Goal: Information Seeking & Learning: Learn about a topic

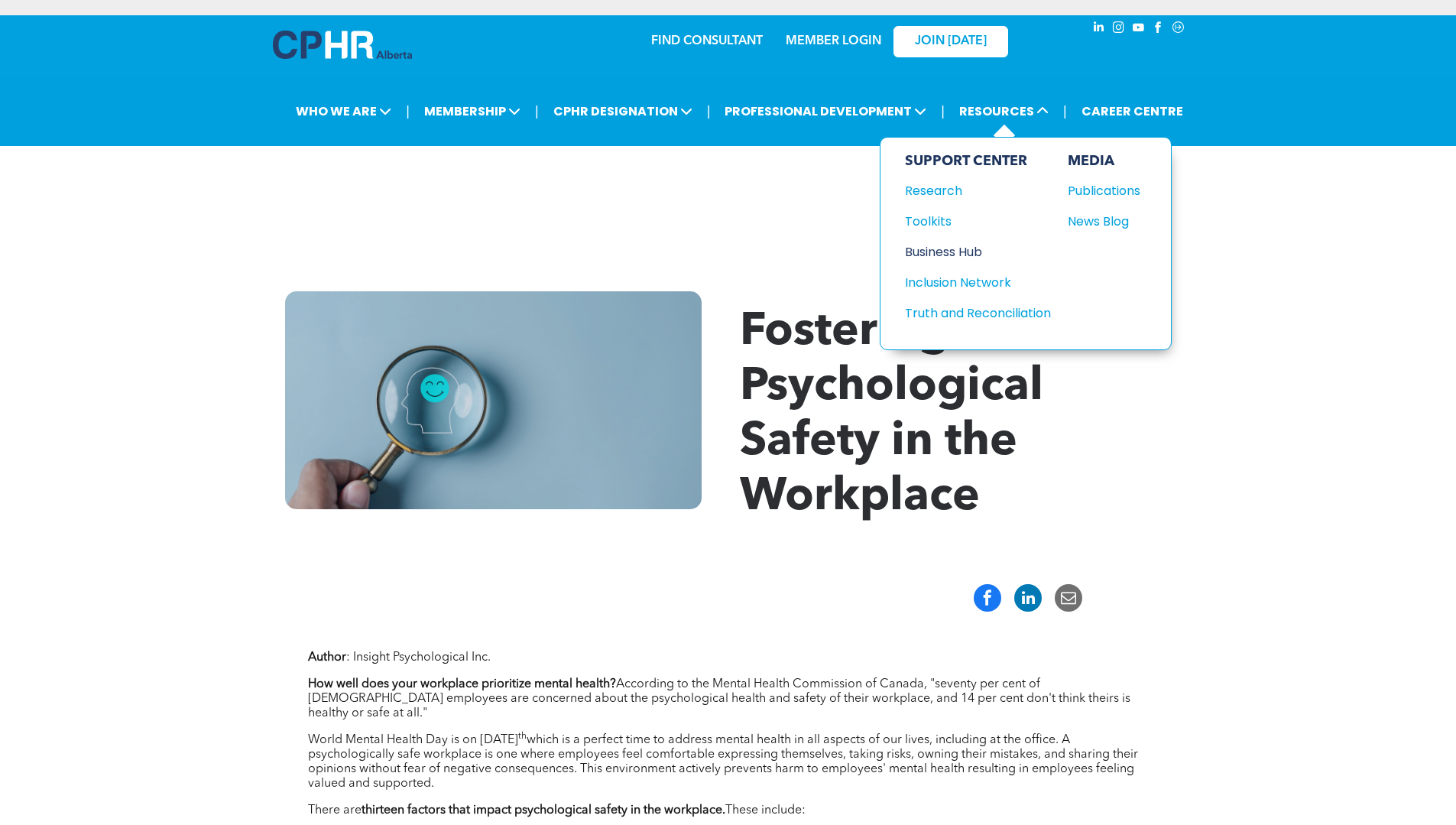
click at [968, 248] on div "Business Hub" at bounding box center [970, 252] width 131 height 19
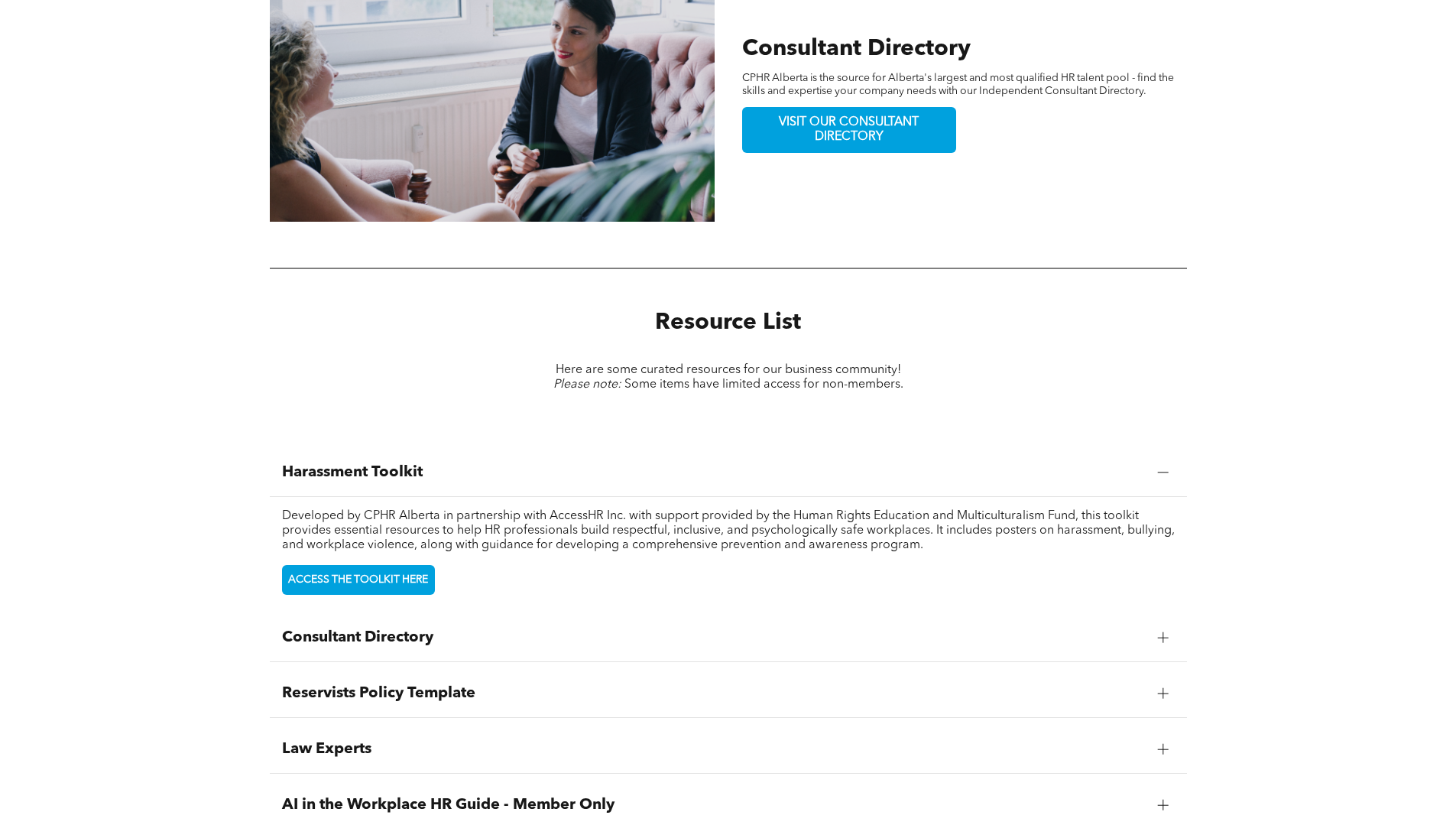
scroll to position [1550, 0]
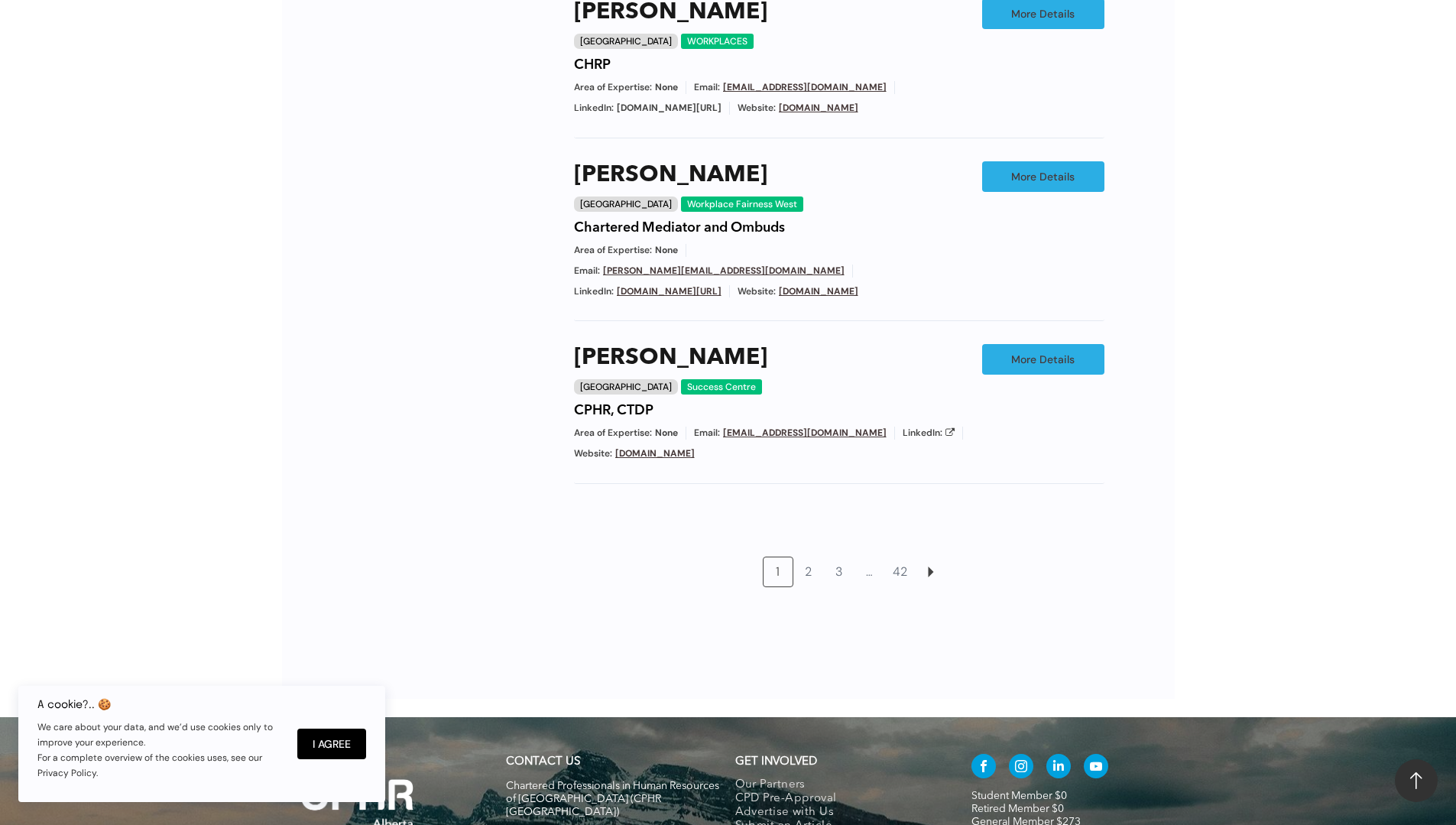
scroll to position [1271, 0]
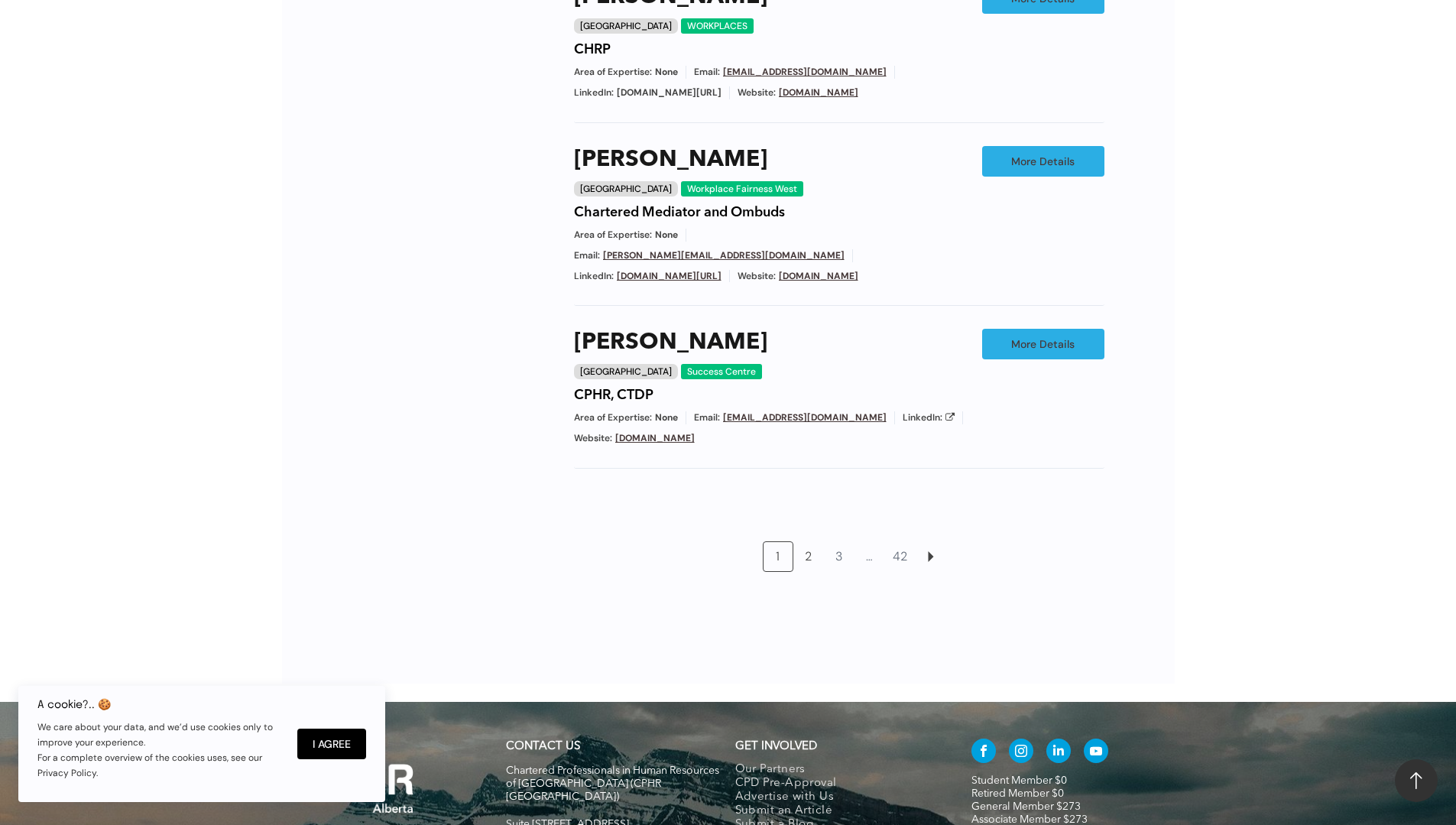
click at [805, 542] on link "2" at bounding box center [809, 556] width 29 height 29
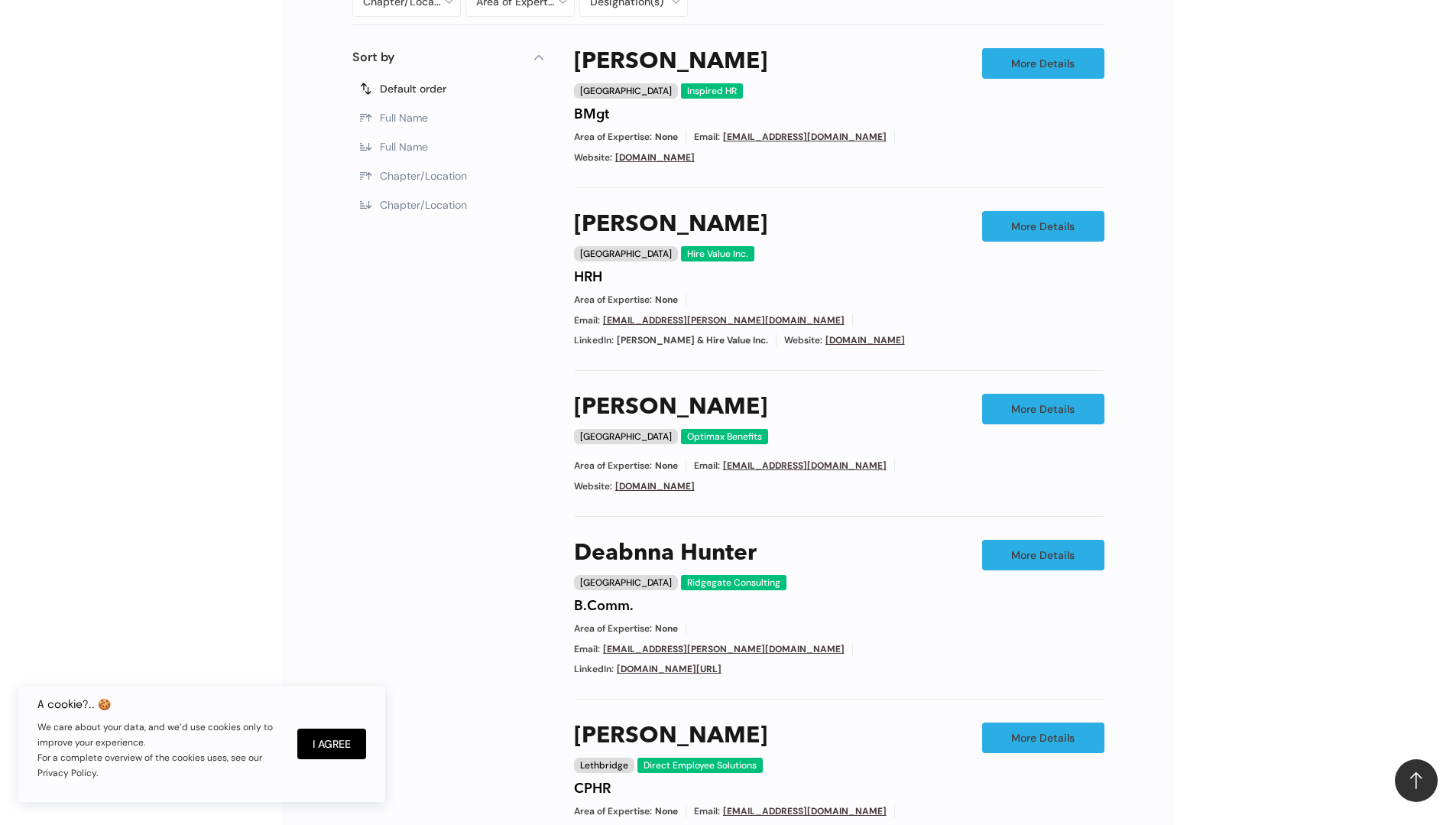
scroll to position [818, 0]
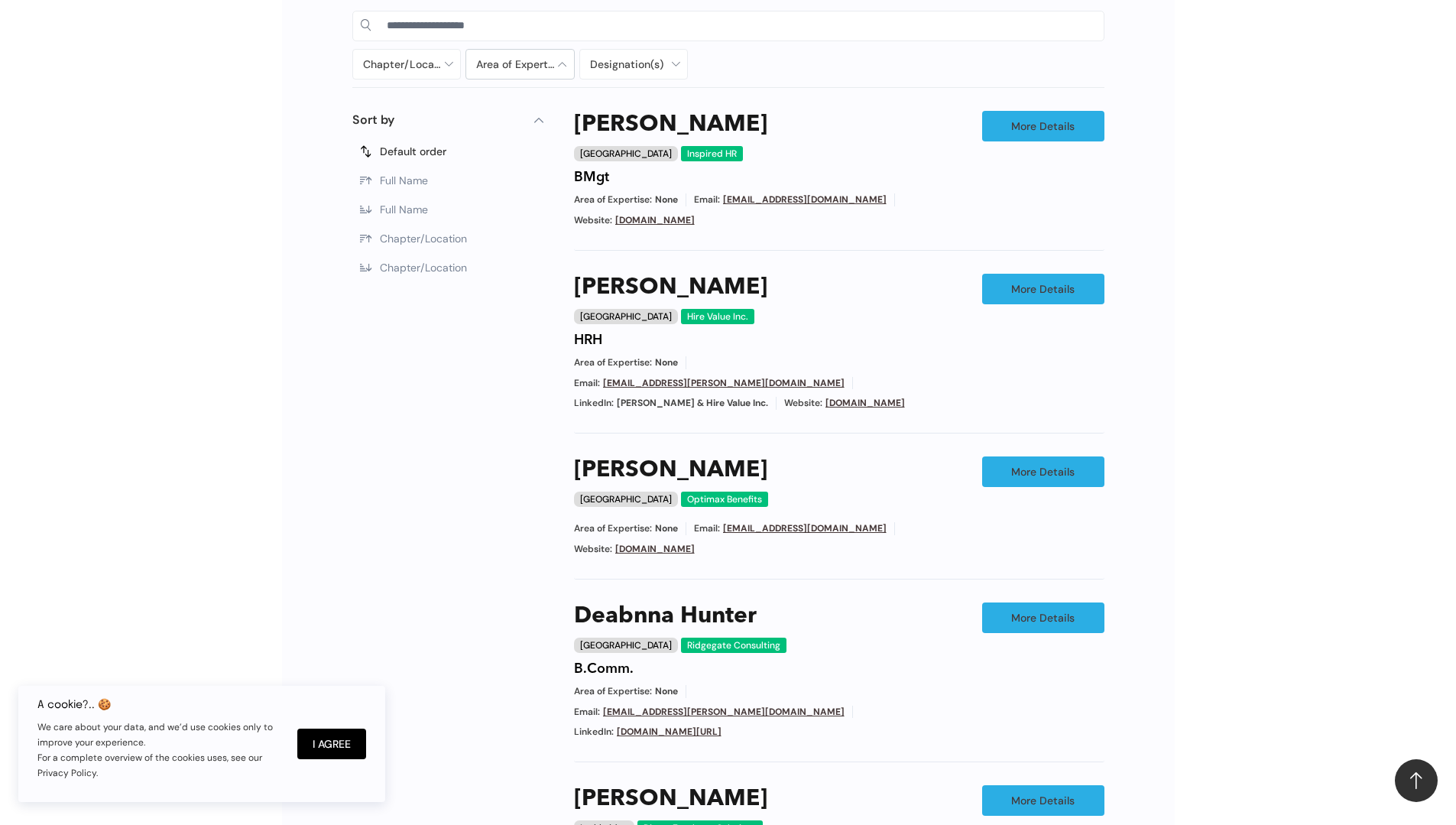
click at [528, 66] on div at bounding box center [520, 64] width 107 height 29
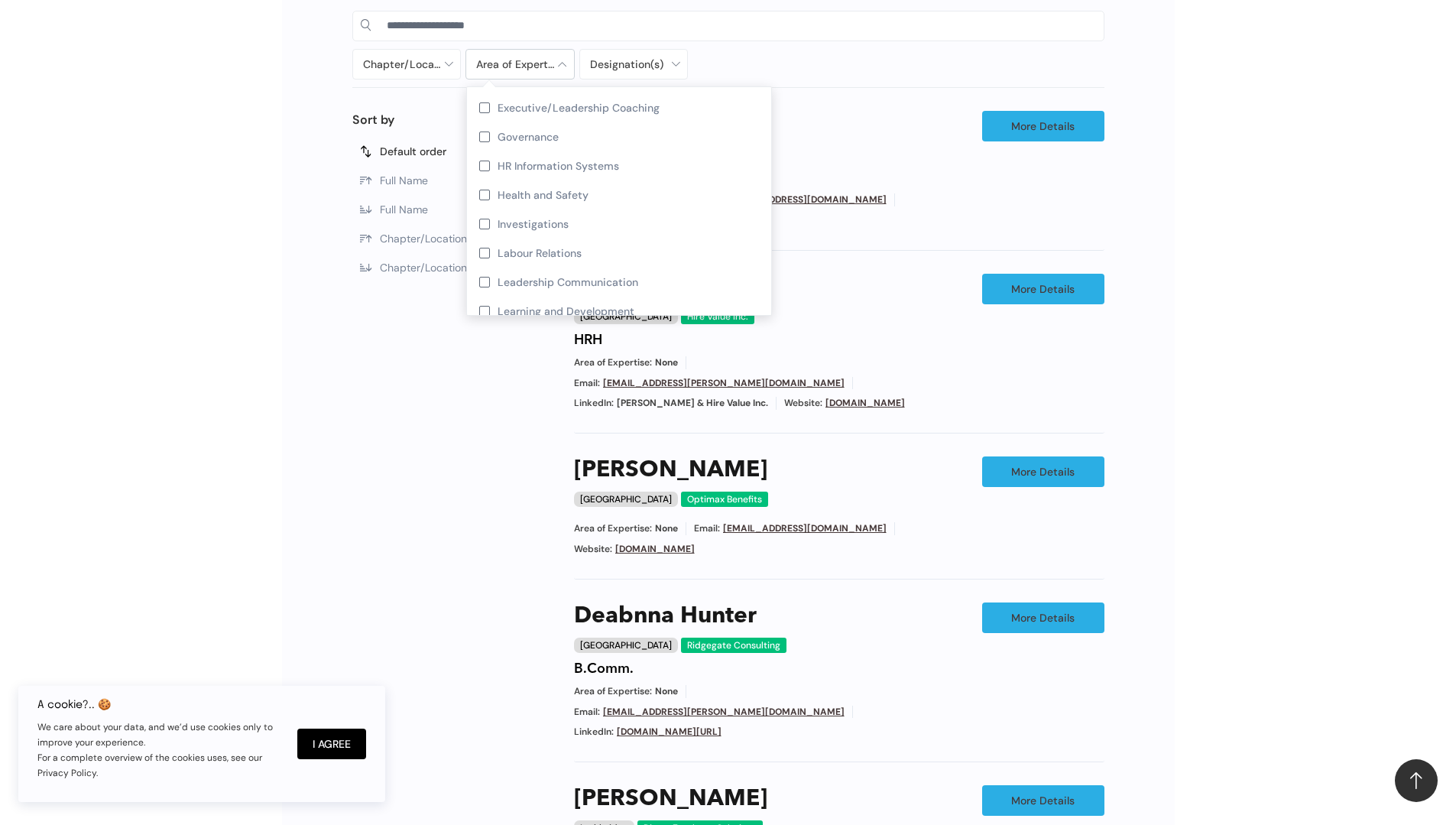
scroll to position [324, 0]
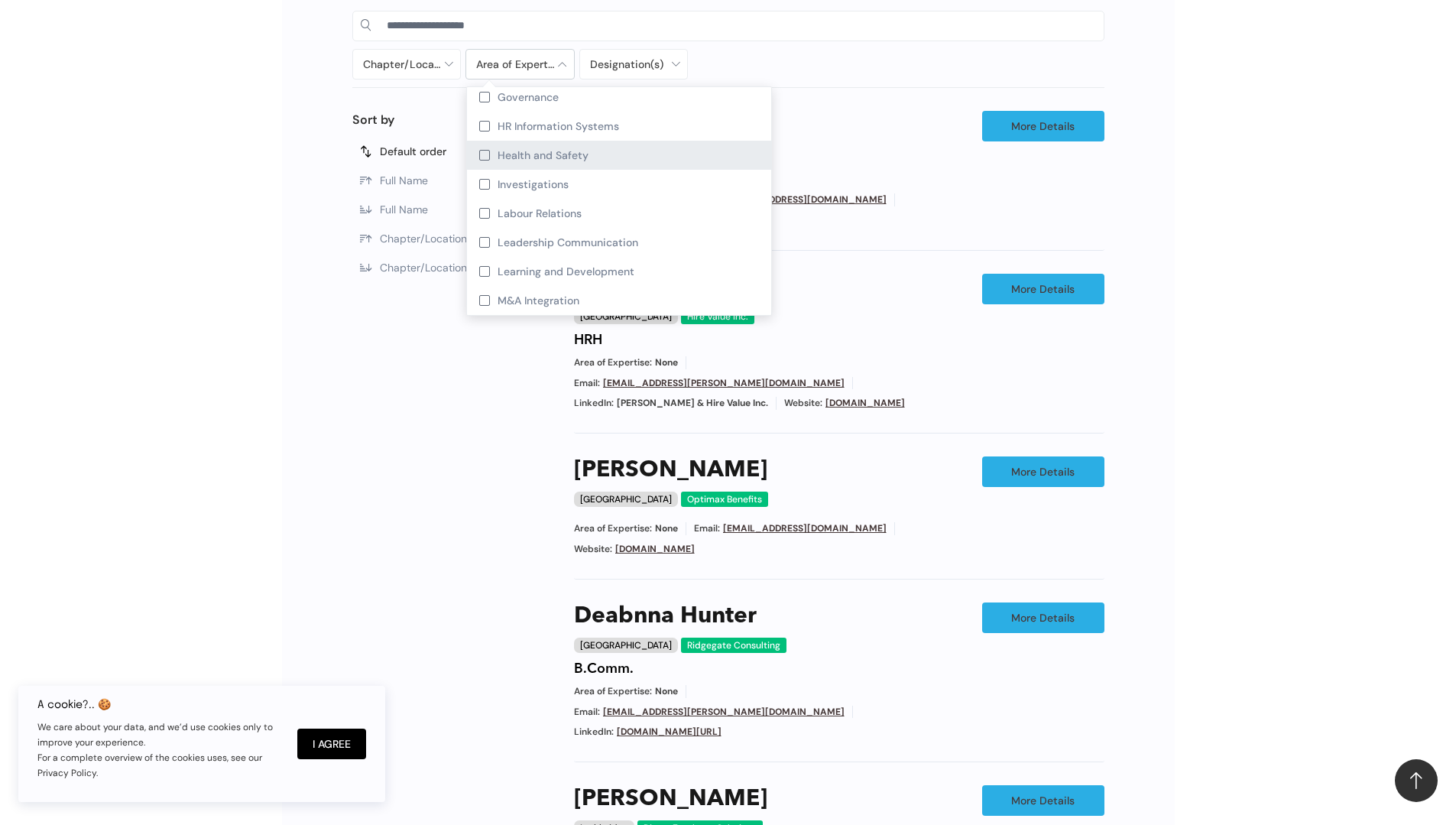
click at [512, 151] on span "Health and Safety" at bounding box center [543, 155] width 91 height 13
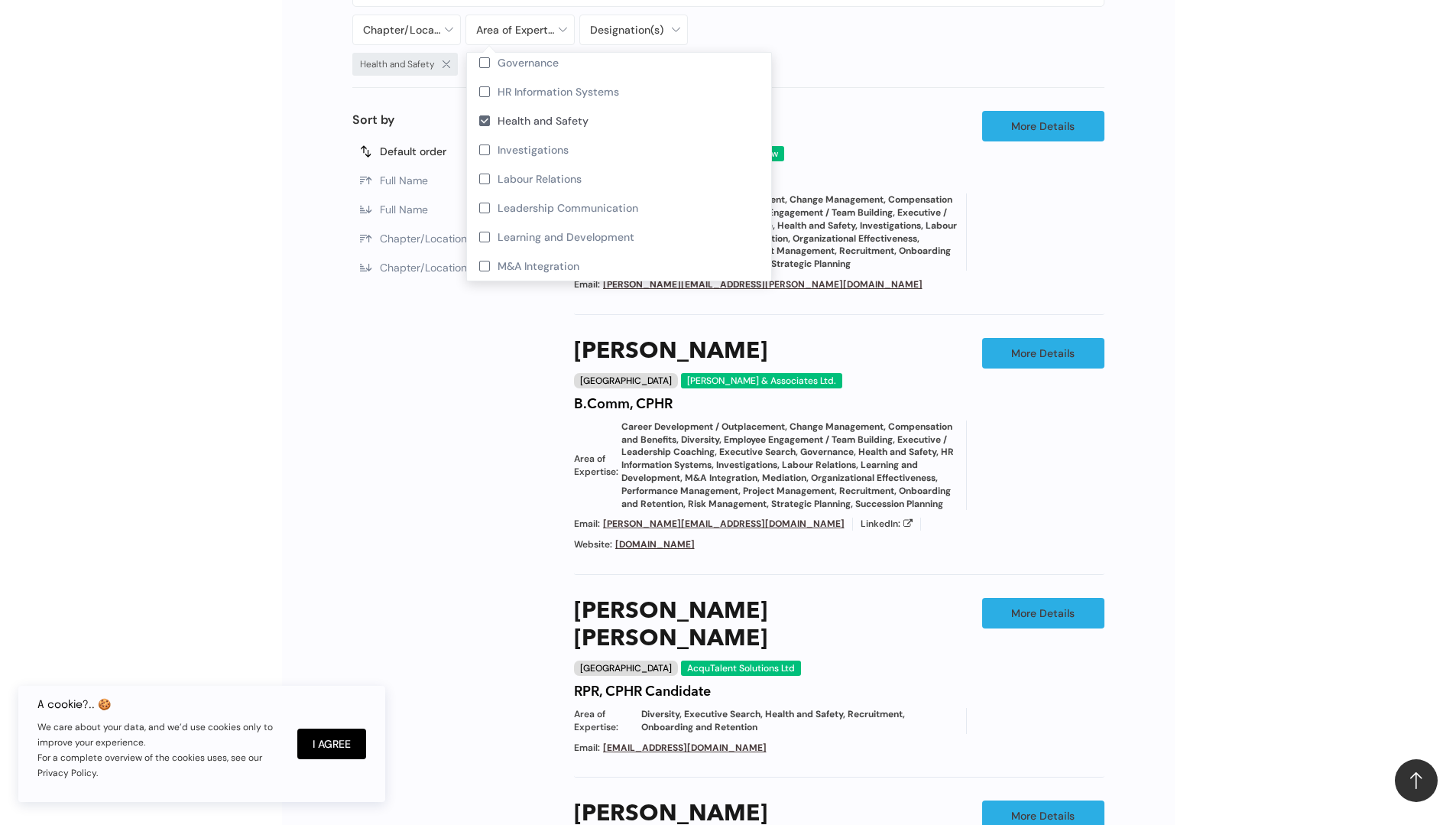
click at [1223, 308] on div "Chapter/Location Calgary Central Alberta Edmonton Grande Prairie Lethbridge Med…" at bounding box center [728, 714] width 1456 height 1589
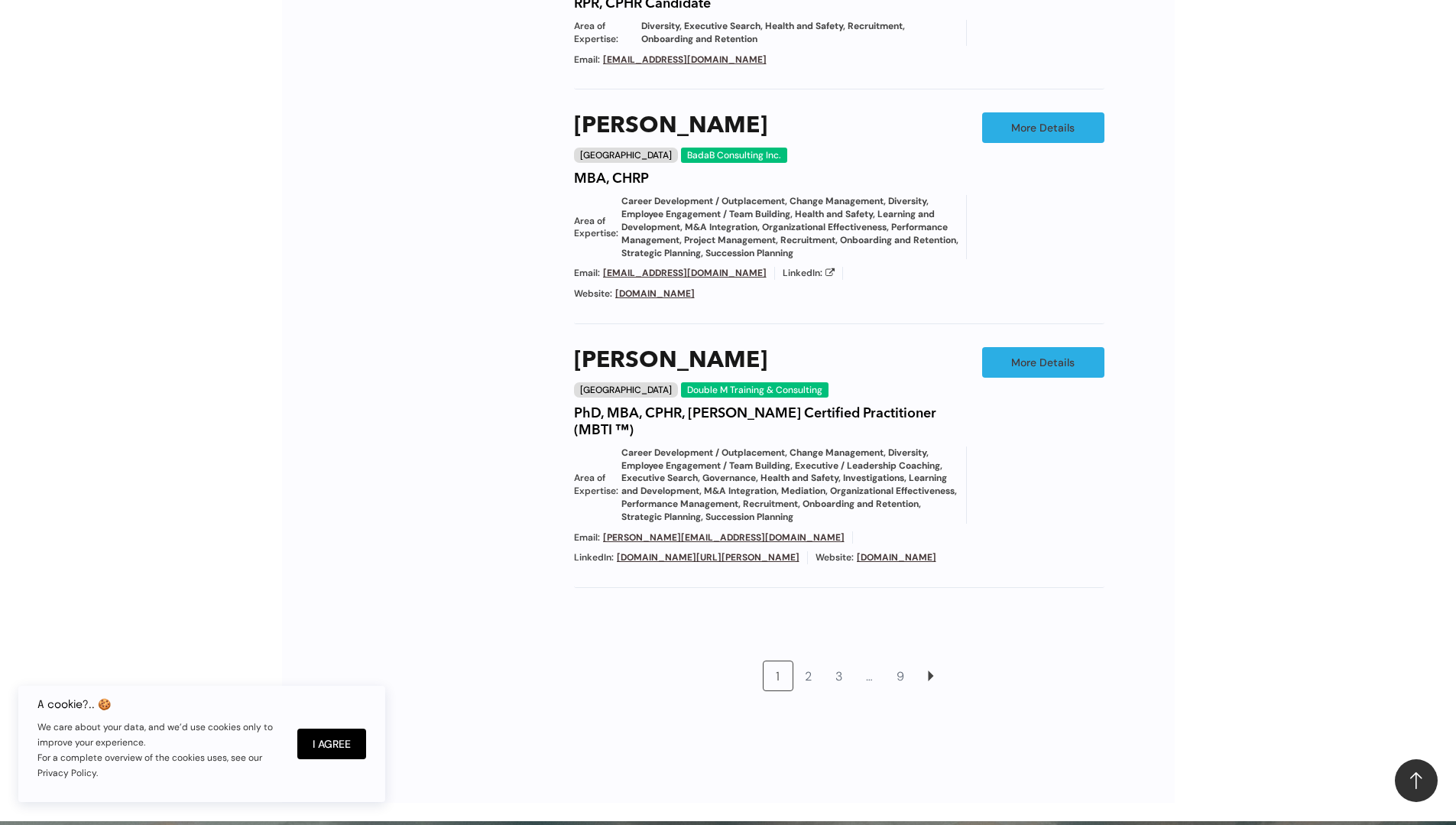
scroll to position [1676, 0]
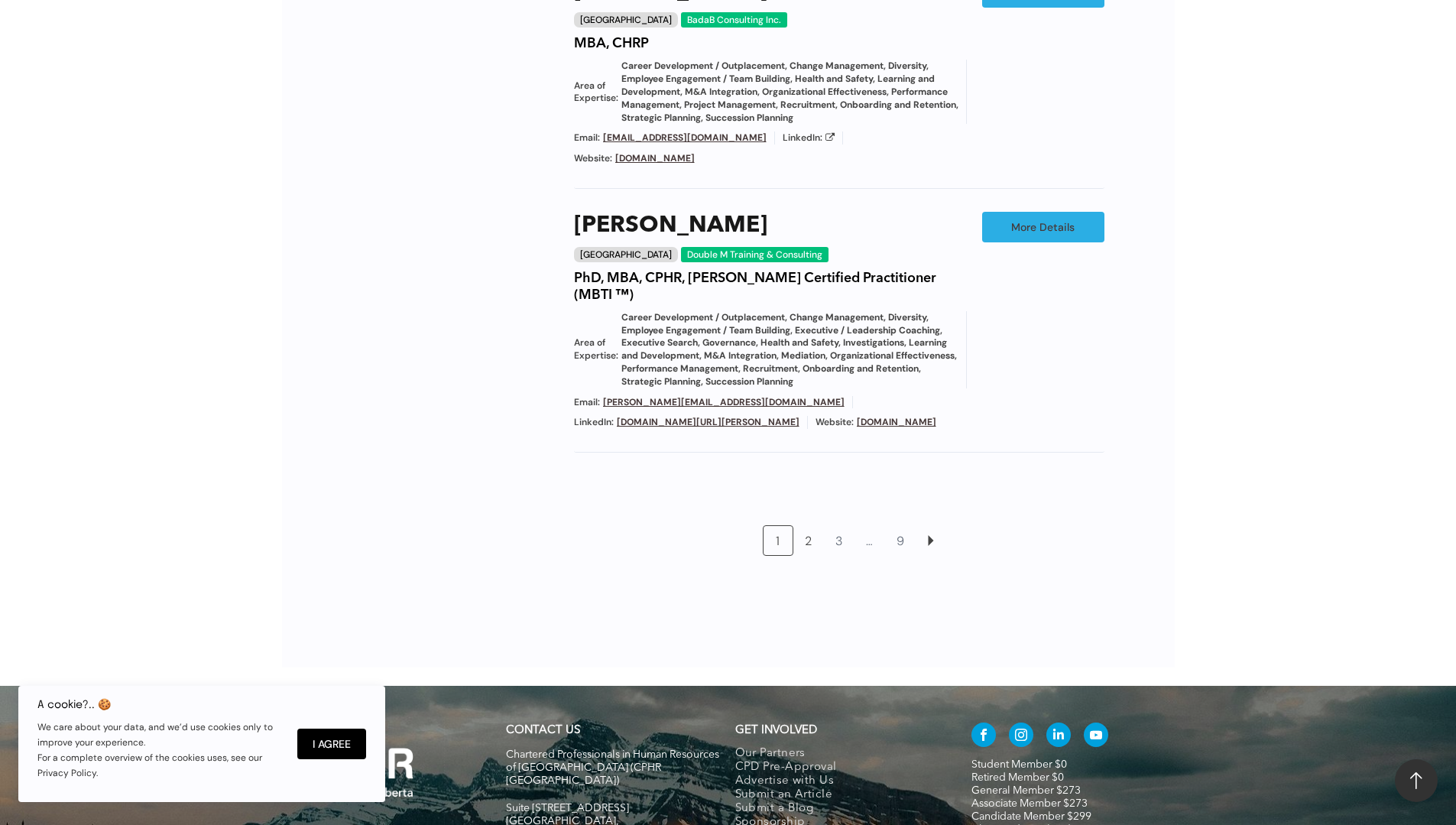
click at [810, 530] on link "2" at bounding box center [809, 540] width 29 height 29
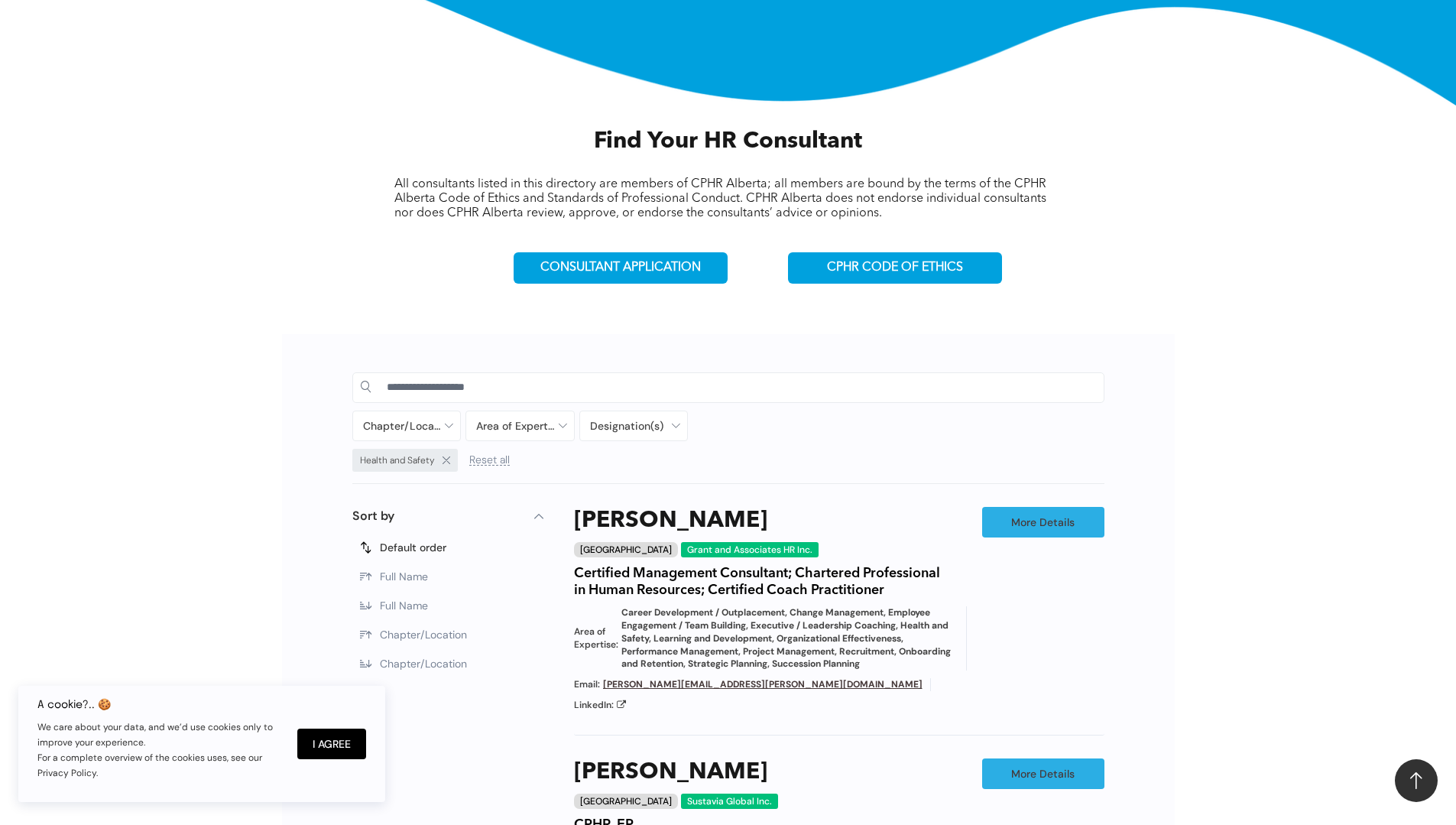
scroll to position [433, 0]
